Goal: Information Seeking & Learning: Learn about a topic

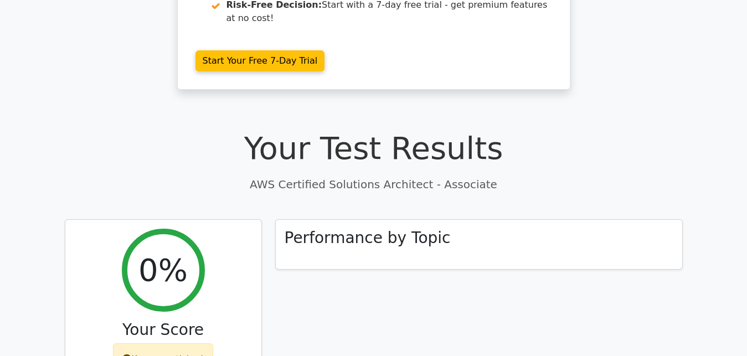
scroll to position [264, 0]
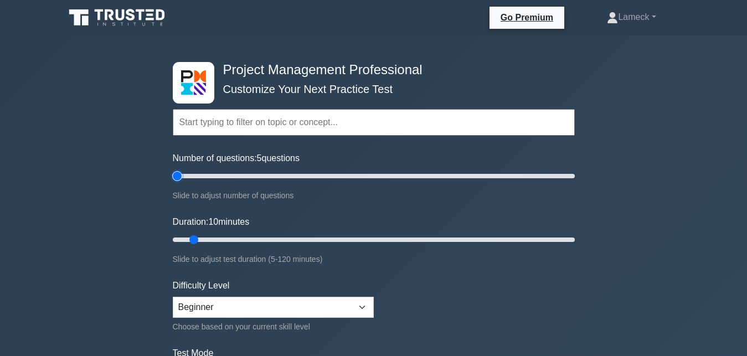
type input "5"
click at [179, 177] on input "Number of questions: 5 questions" at bounding box center [374, 175] width 402 height 13
type input "15"
click at [203, 238] on input "Duration: 15 minutes" at bounding box center [374, 239] width 402 height 13
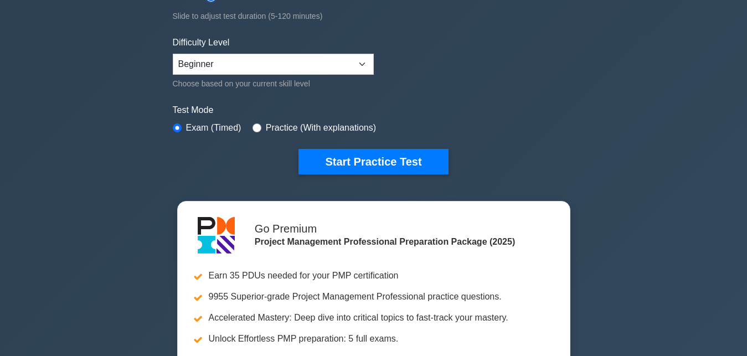
scroll to position [245, 0]
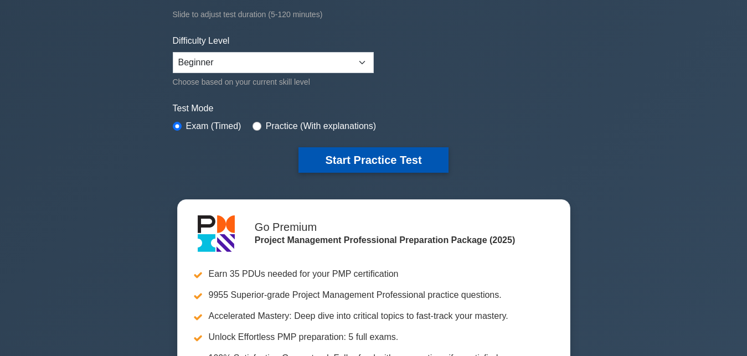
click at [347, 158] on button "Start Practice Test" at bounding box center [374, 159] width 150 height 25
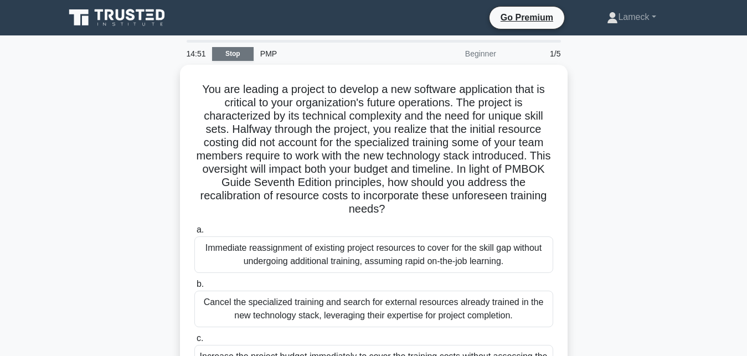
click at [242, 55] on link "Stop" at bounding box center [233, 54] width 42 height 14
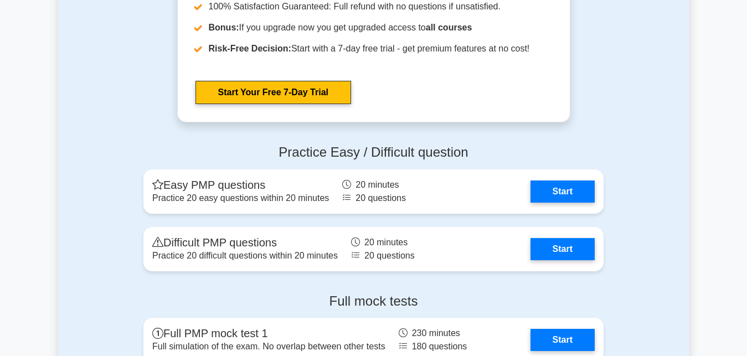
scroll to position [3310, 0]
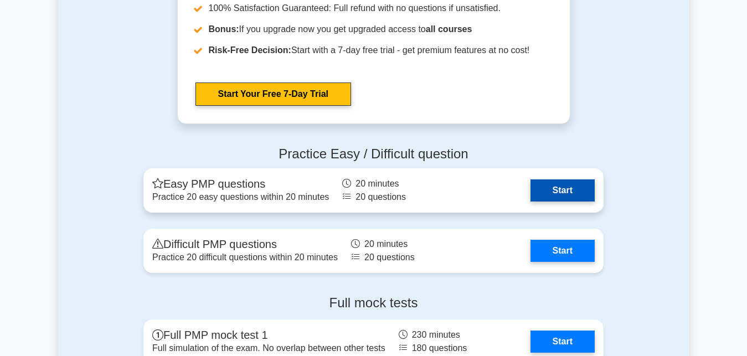
click at [559, 184] on link "Start" at bounding box center [563, 190] width 64 height 22
click at [559, 188] on link "Start" at bounding box center [563, 190] width 64 height 22
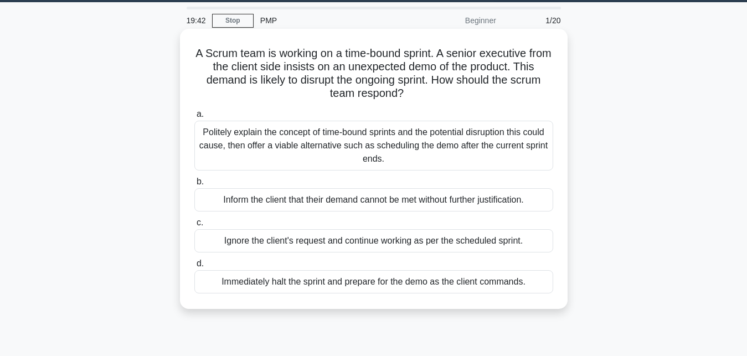
scroll to position [34, 0]
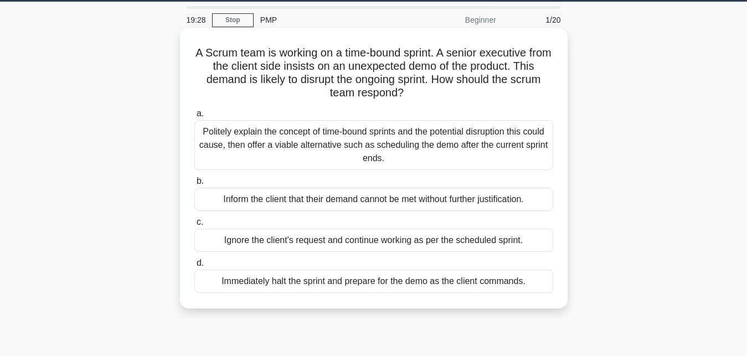
click at [326, 148] on div "Politely explain the concept of time-bound sprints and the potential disruption…" at bounding box center [373, 145] width 359 height 50
click at [194, 117] on input "a. Politely explain the concept of time-bound sprints and the potential disrupt…" at bounding box center [194, 113] width 0 height 7
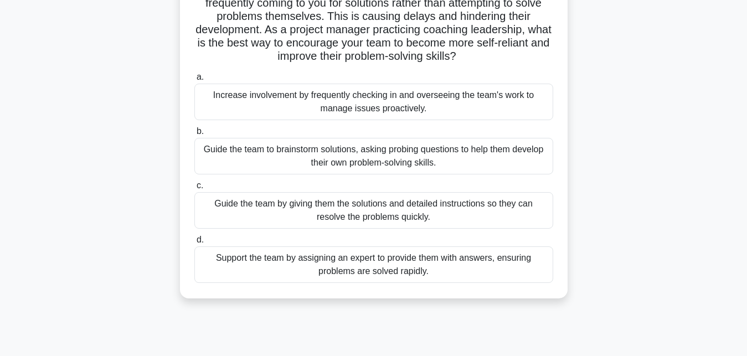
scroll to position [98, 0]
click at [327, 146] on div "Guide the team to brainstorm solutions, asking probing questions to help them d…" at bounding box center [373, 155] width 359 height 37
click at [194, 134] on input "b. Guide the team to brainstorm solutions, asking probing questions to help the…" at bounding box center [194, 130] width 0 height 7
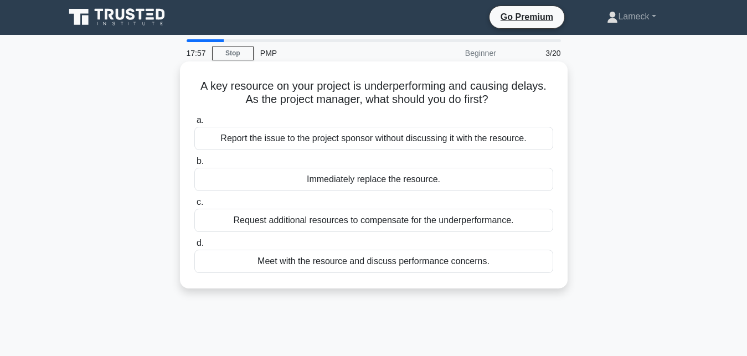
scroll to position [0, 0]
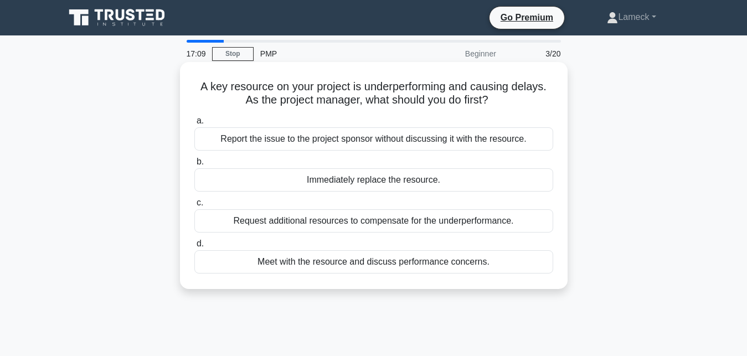
click at [356, 223] on div "Request additional resources to compensate for the underperformance." at bounding box center [373, 220] width 359 height 23
click at [194, 207] on input "c. Request additional resources to compensate for the underperformance." at bounding box center [194, 202] width 0 height 7
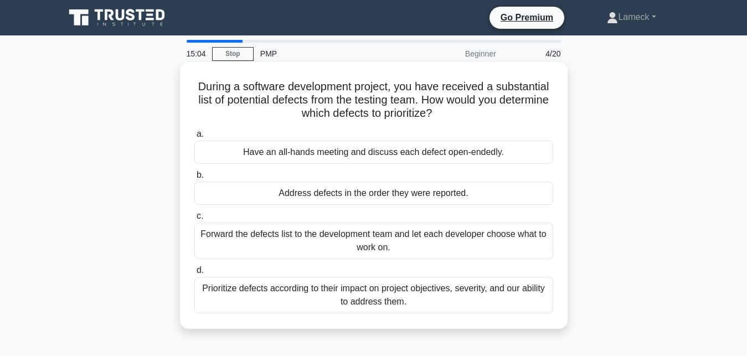
click at [331, 198] on div "Address defects in the order they were reported." at bounding box center [373, 193] width 359 height 23
click at [194, 179] on input "b. Address defects in the order they were reported." at bounding box center [194, 175] width 0 height 7
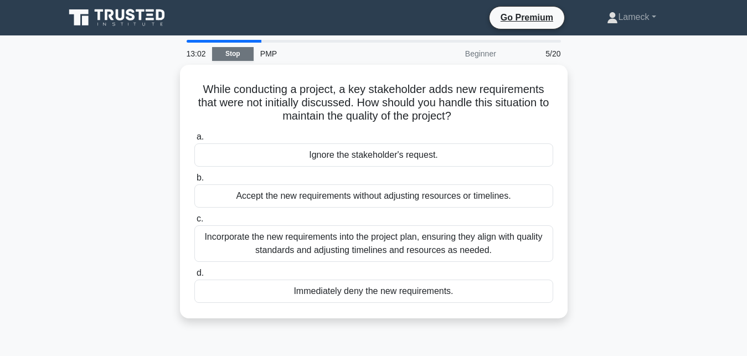
click at [225, 51] on link "Stop" at bounding box center [233, 54] width 42 height 14
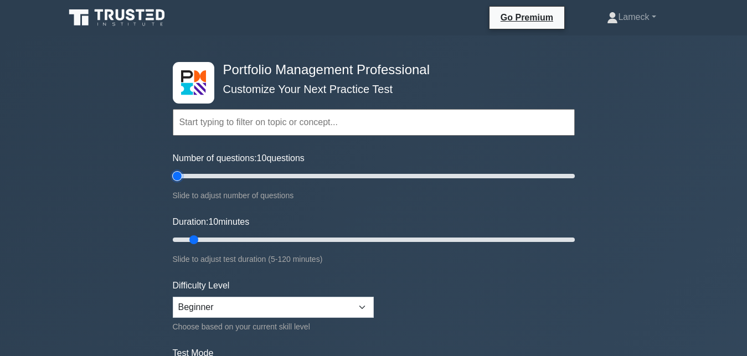
type input "5"
click at [180, 174] on input "Number of questions: 10 questions" at bounding box center [374, 175] width 402 height 13
type input "15"
click at [213, 236] on input "Duration: 10 minutes" at bounding box center [374, 239] width 402 height 13
click at [215, 125] on input "text" at bounding box center [374, 122] width 402 height 27
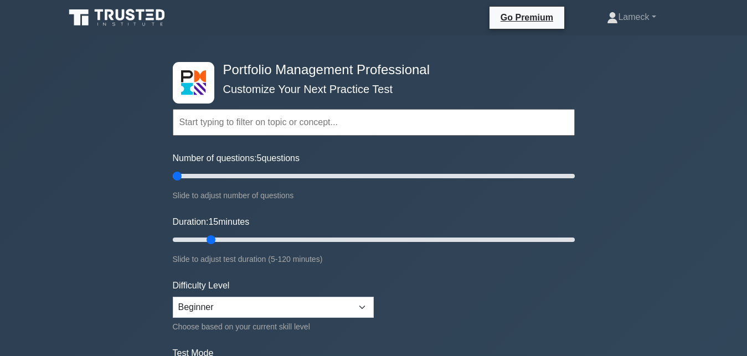
click at [215, 125] on input "text" at bounding box center [374, 122] width 402 height 27
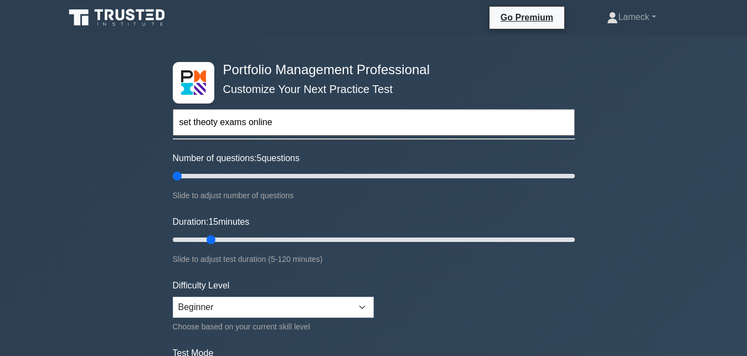
type input "set theoty exams online"
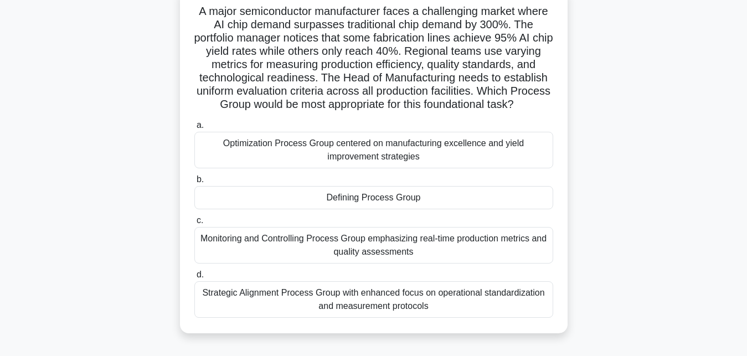
scroll to position [73, 0]
